Goal: Use online tool/utility: Utilize a website feature to perform a specific function

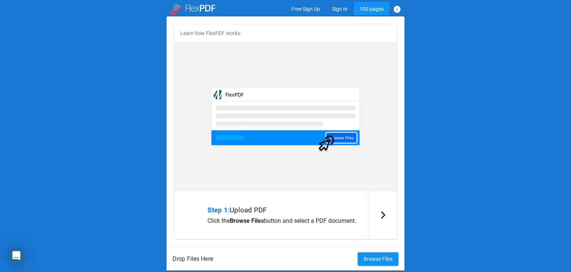
click at [245, 221] on b "Browse Files" at bounding box center [247, 220] width 34 height 7
click at [382, 222] on div "arrow_forward_ios" at bounding box center [382, 215] width 29 height 48
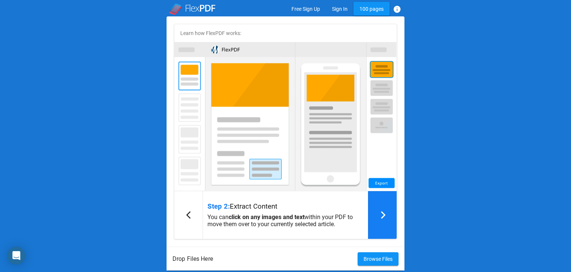
click at [382, 222] on div "arrow_forward_ios" at bounding box center [382, 215] width 29 height 48
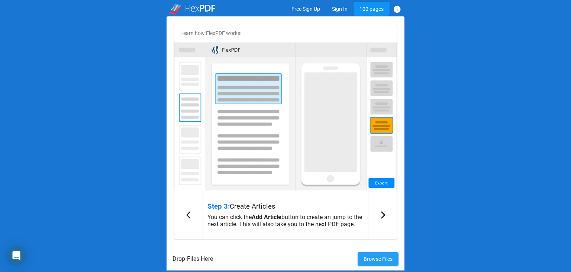
click at [377, 259] on span "Browse Files" at bounding box center [378, 259] width 29 height 6
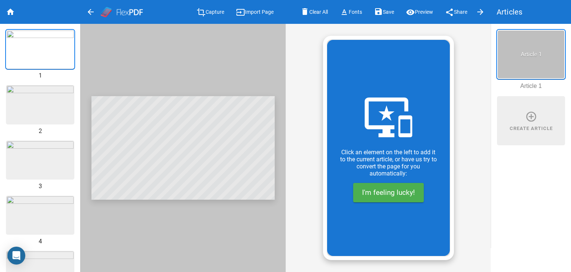
click at [20, 100] on img at bounding box center [40, 105] width 67 height 38
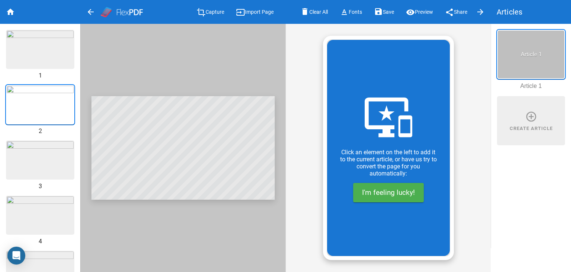
click at [29, 132] on div "1 2 3 4 5 6 7 8 9 10" at bounding box center [40, 148] width 80 height 248
click at [32, 147] on img at bounding box center [40, 160] width 67 height 38
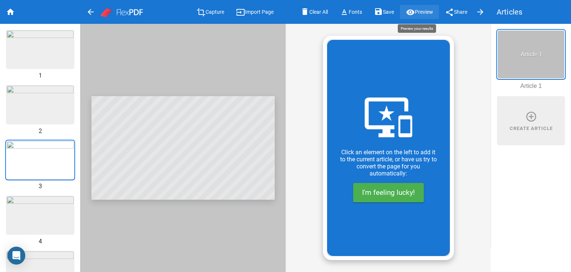
click at [415, 9] on span "Preview" at bounding box center [424, 12] width 18 height 6
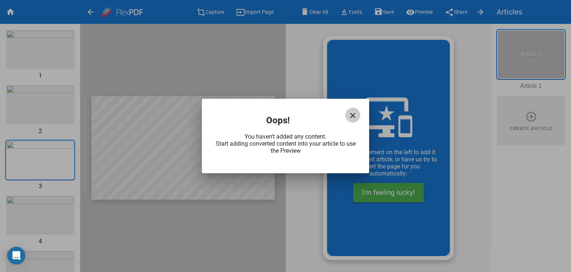
click at [358, 110] on button "close" at bounding box center [353, 115] width 15 height 15
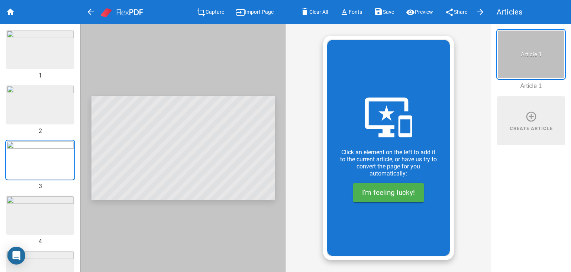
click at [392, 185] on button "I'm feeling lucky!" at bounding box center [388, 192] width 71 height 19
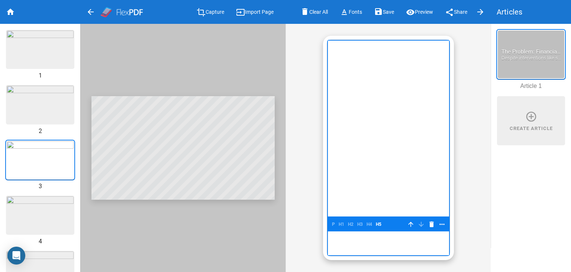
type input "The Problem: Financial Incentives Alone Are Insufficient"
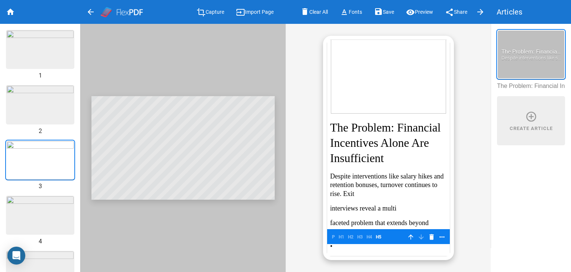
scroll to position [191, 0]
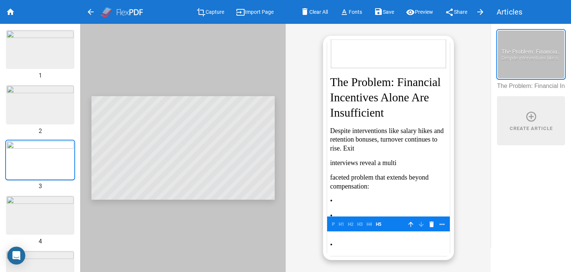
click at [53, 96] on img at bounding box center [40, 105] width 67 height 38
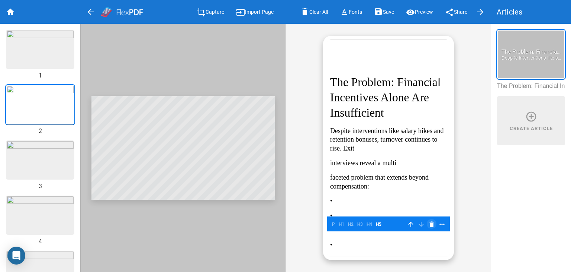
click at [427, 222] on mat-icon "delete" at bounding box center [431, 224] width 9 height 9
